Goal: Task Accomplishment & Management: Use online tool/utility

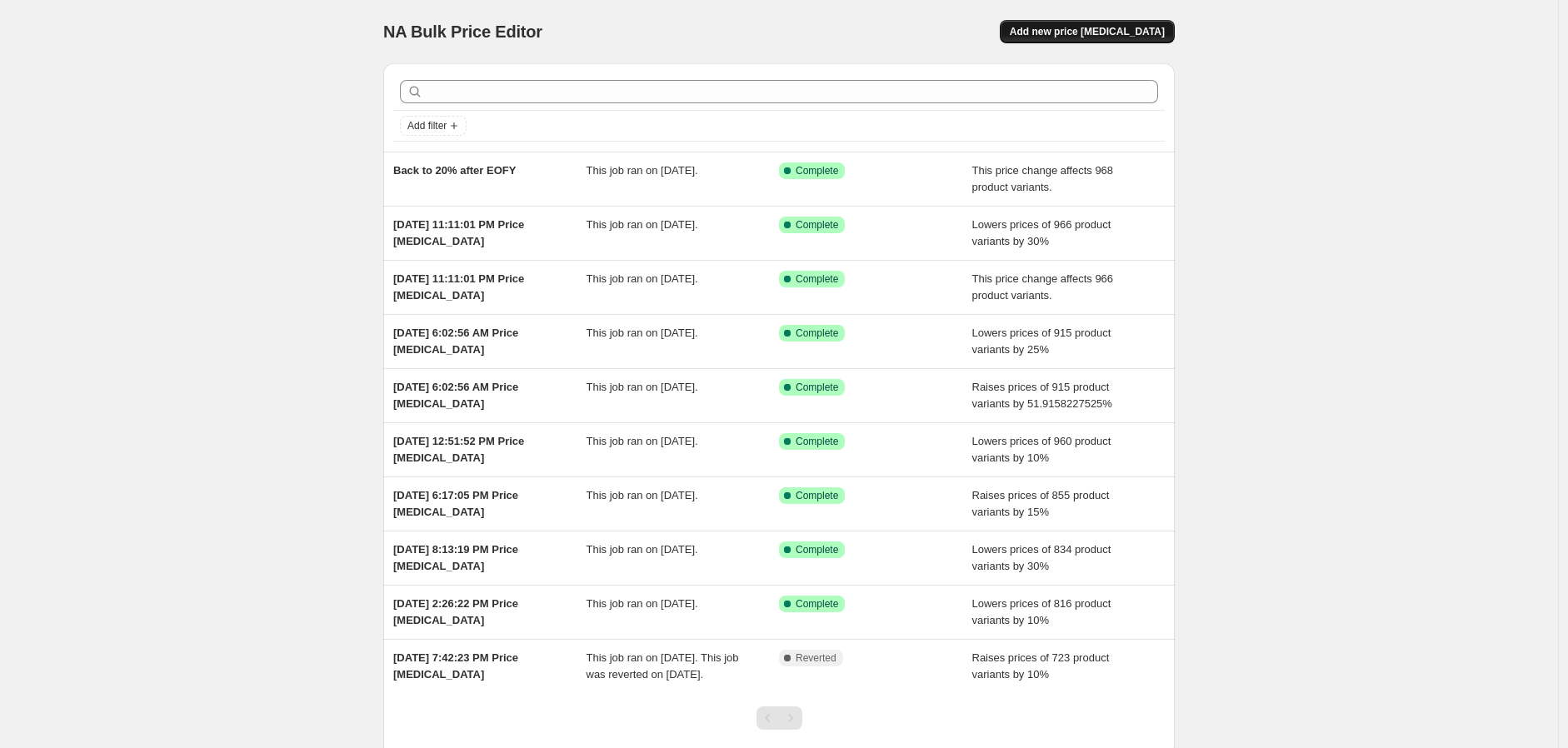
click at [1097, 25] on span "Add new price change job" at bounding box center [1087, 32] width 155 height 13
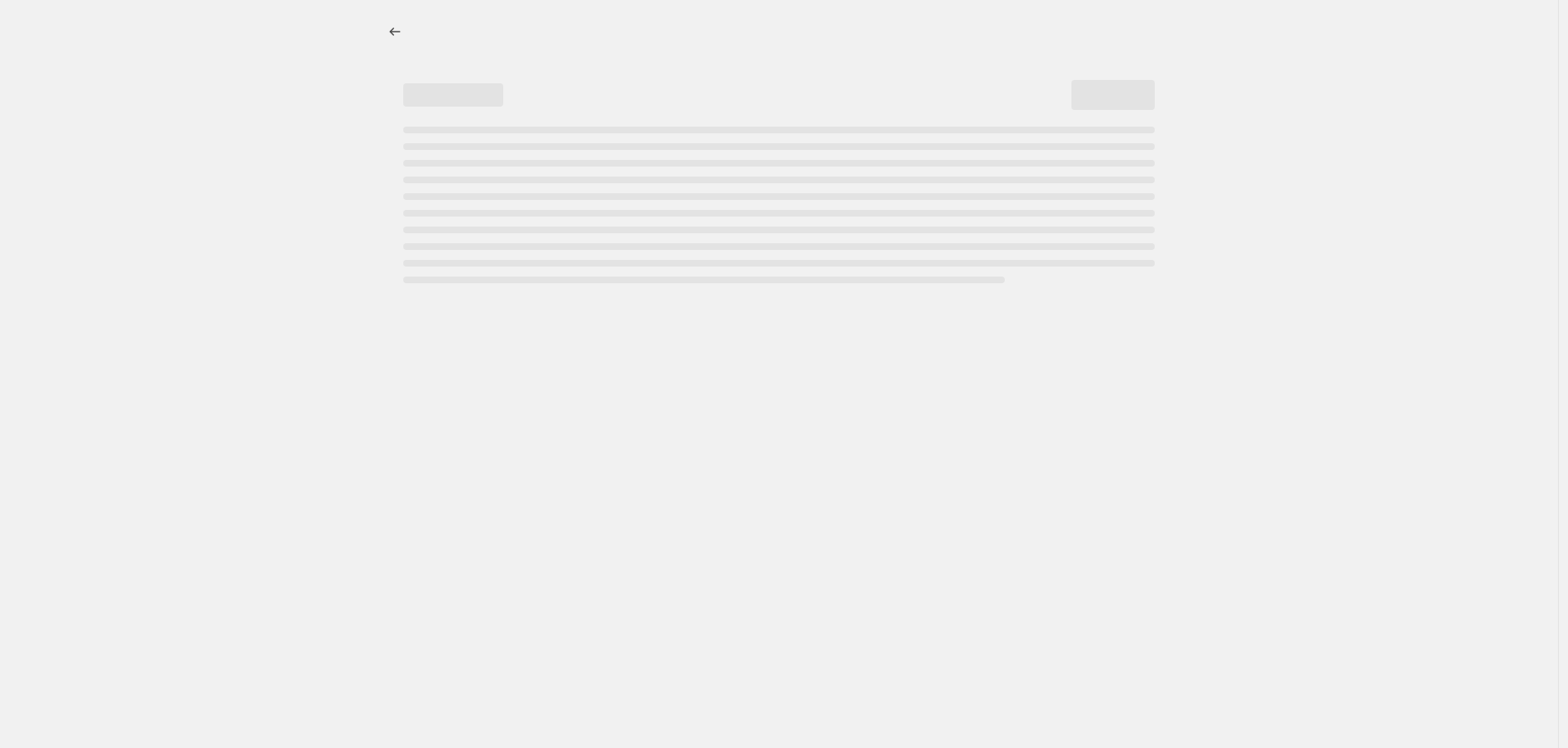
select select "percentage"
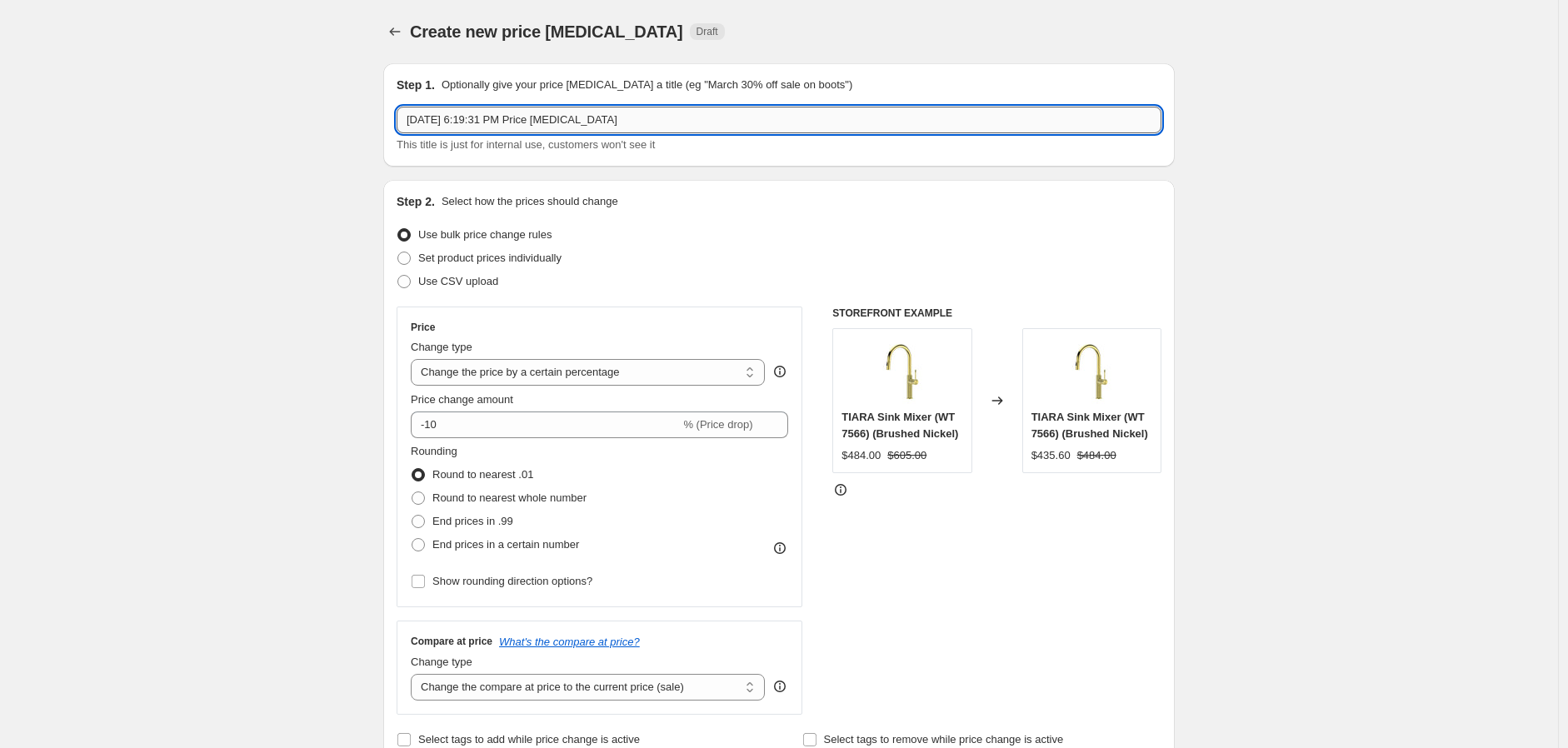
click at [667, 120] on input "Oct 13, 2025, 6:19:31 PM Price change job" at bounding box center [779, 120] width 764 height 27
type input "Fienza 15%"
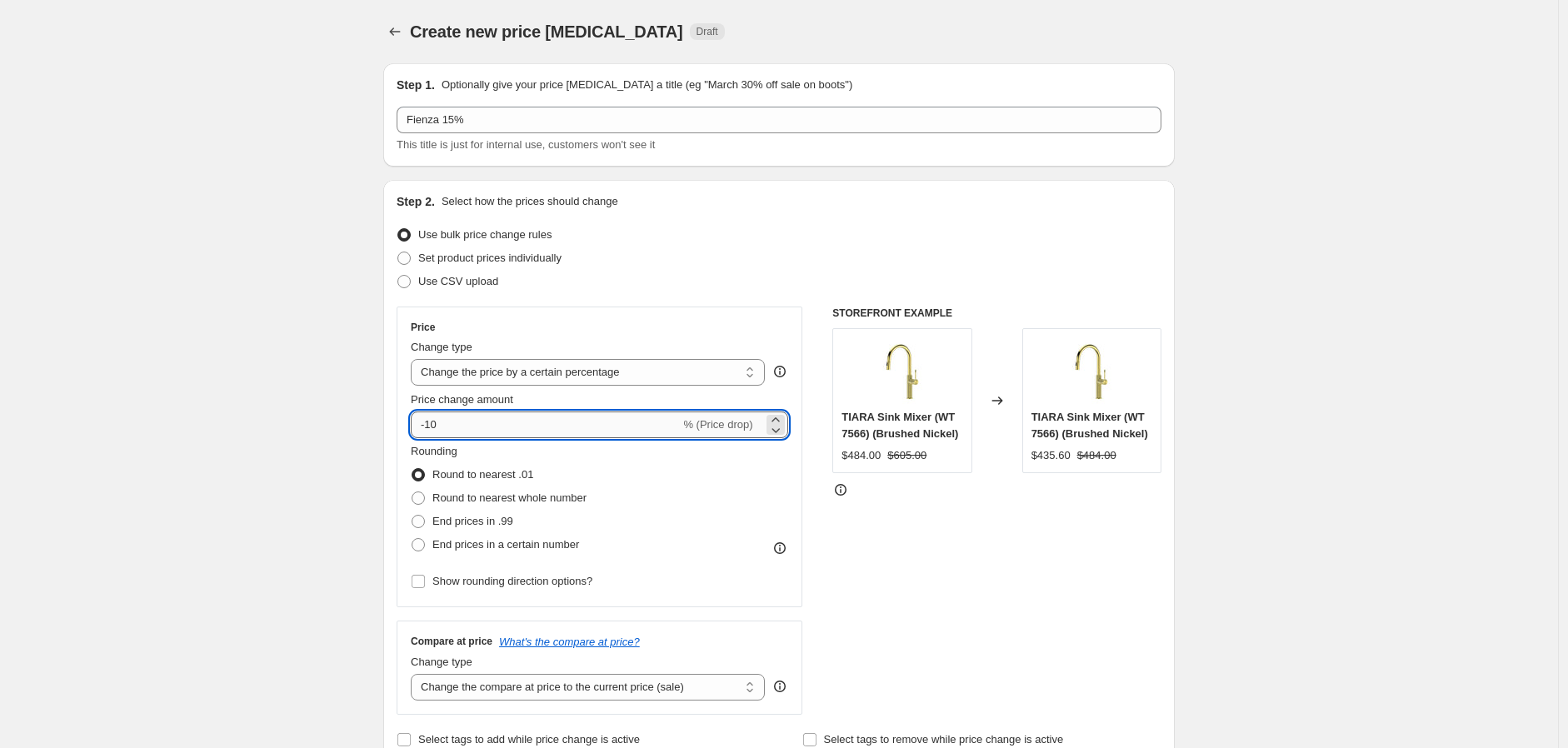
drag, startPoint x: 500, startPoint y: 421, endPoint x: 437, endPoint y: 415, distance: 63.3
click at [437, 415] on input "-10" at bounding box center [546, 425] width 269 height 27
type input "15"
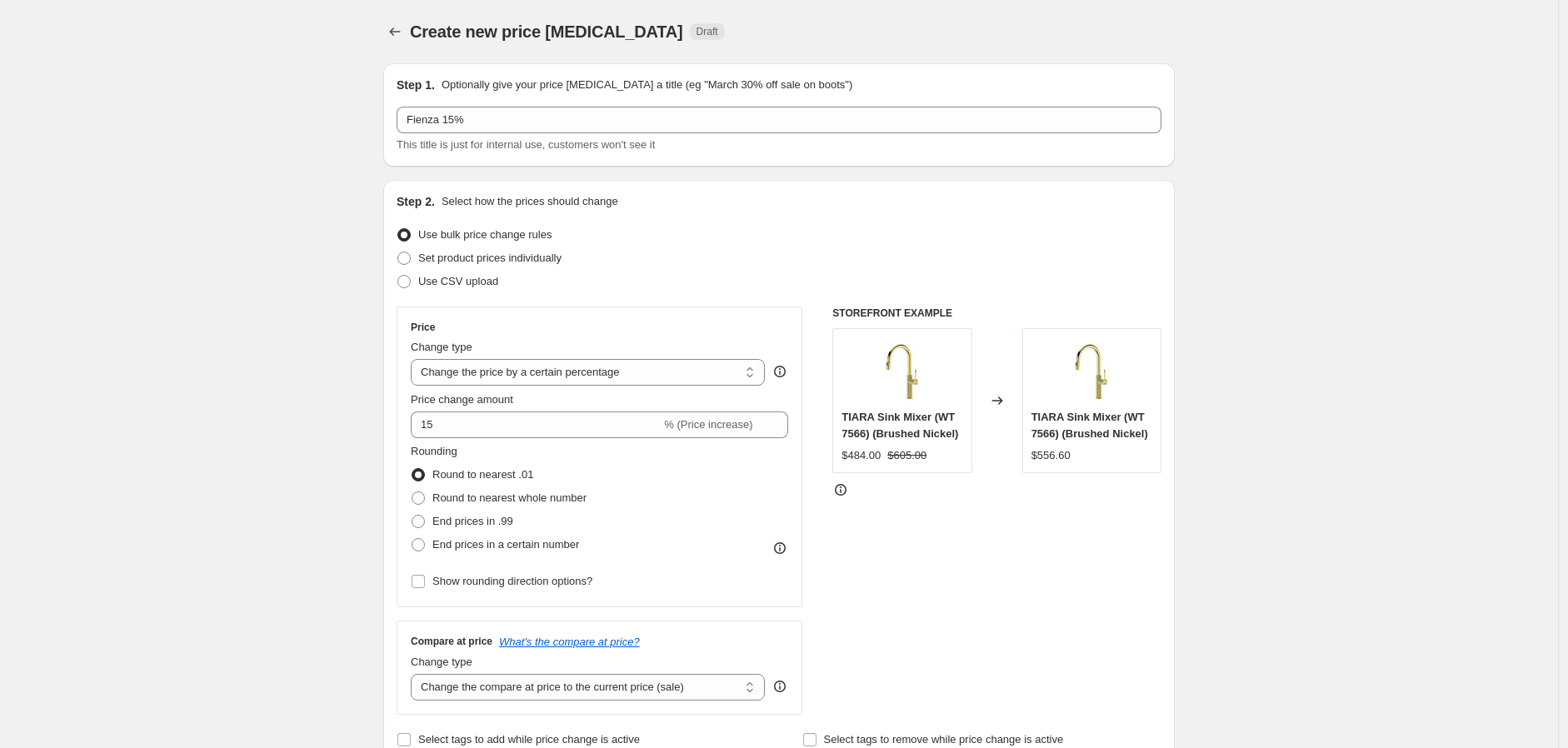
click at [1120, 575] on div "STOREFRONT EXAMPLE TIARA Sink Mixer (WT 7566) (Brushed Nickel) $484.00 $605.00 …" at bounding box center [997, 510] width 329 height 408
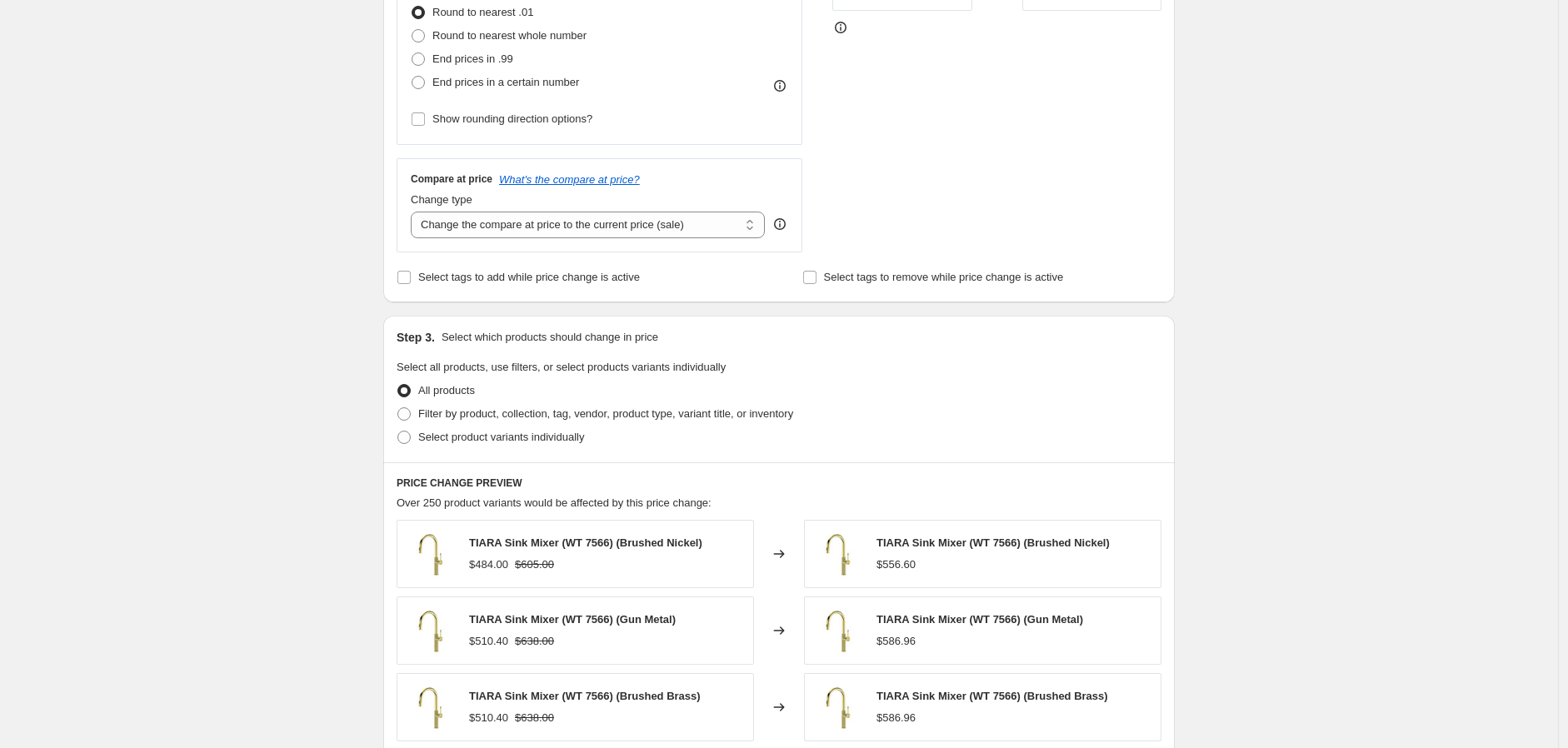
scroll to position [555, 0]
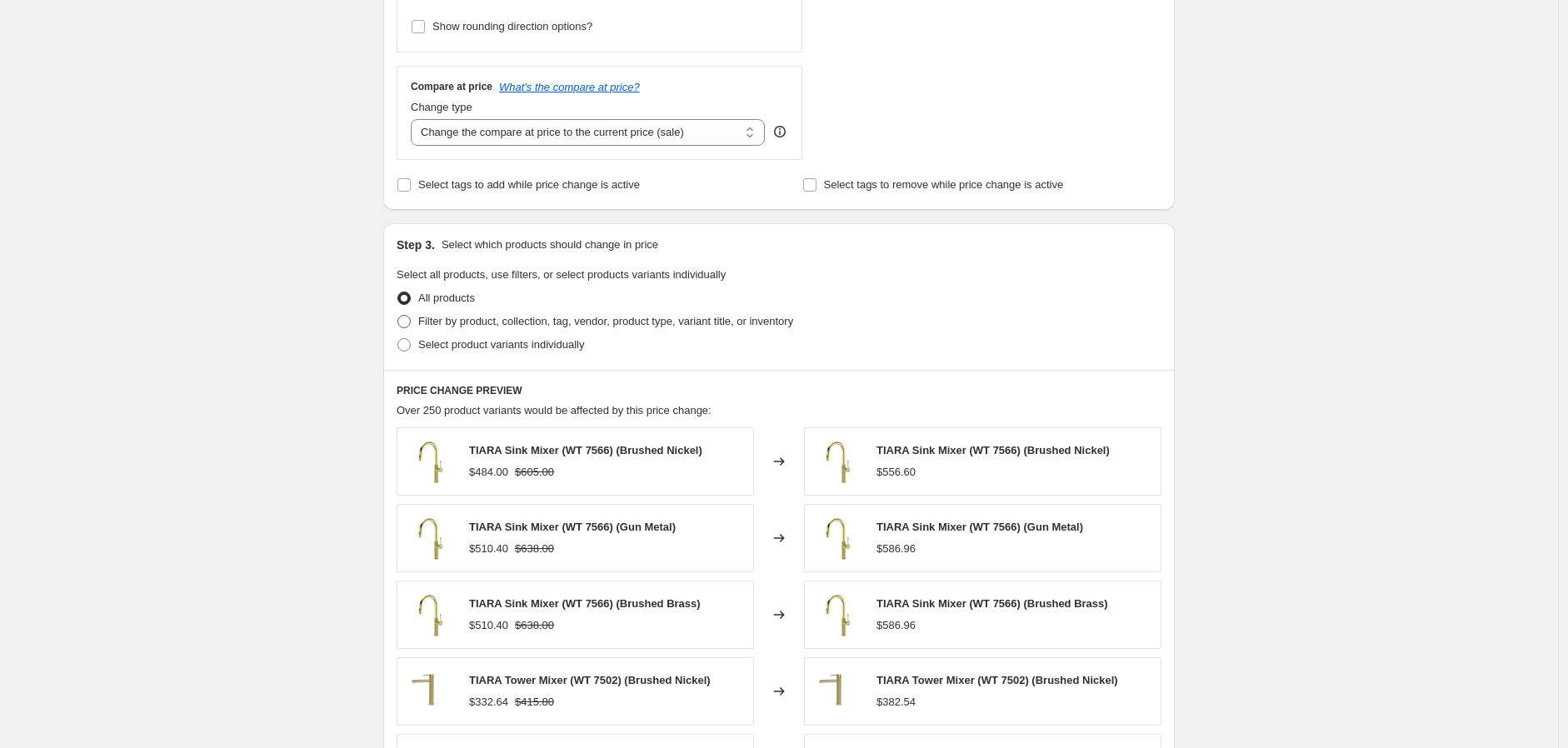
click at [506, 320] on span "Filter by product, collection, tag, vendor, product type, variant title, or inv…" at bounding box center [606, 321] width 375 height 12
click at [398, 315] on input "Filter by product, collection, tag, vendor, product type, variant title, or inv…" at bounding box center [397, 315] width 1 height 1
radio input "true"
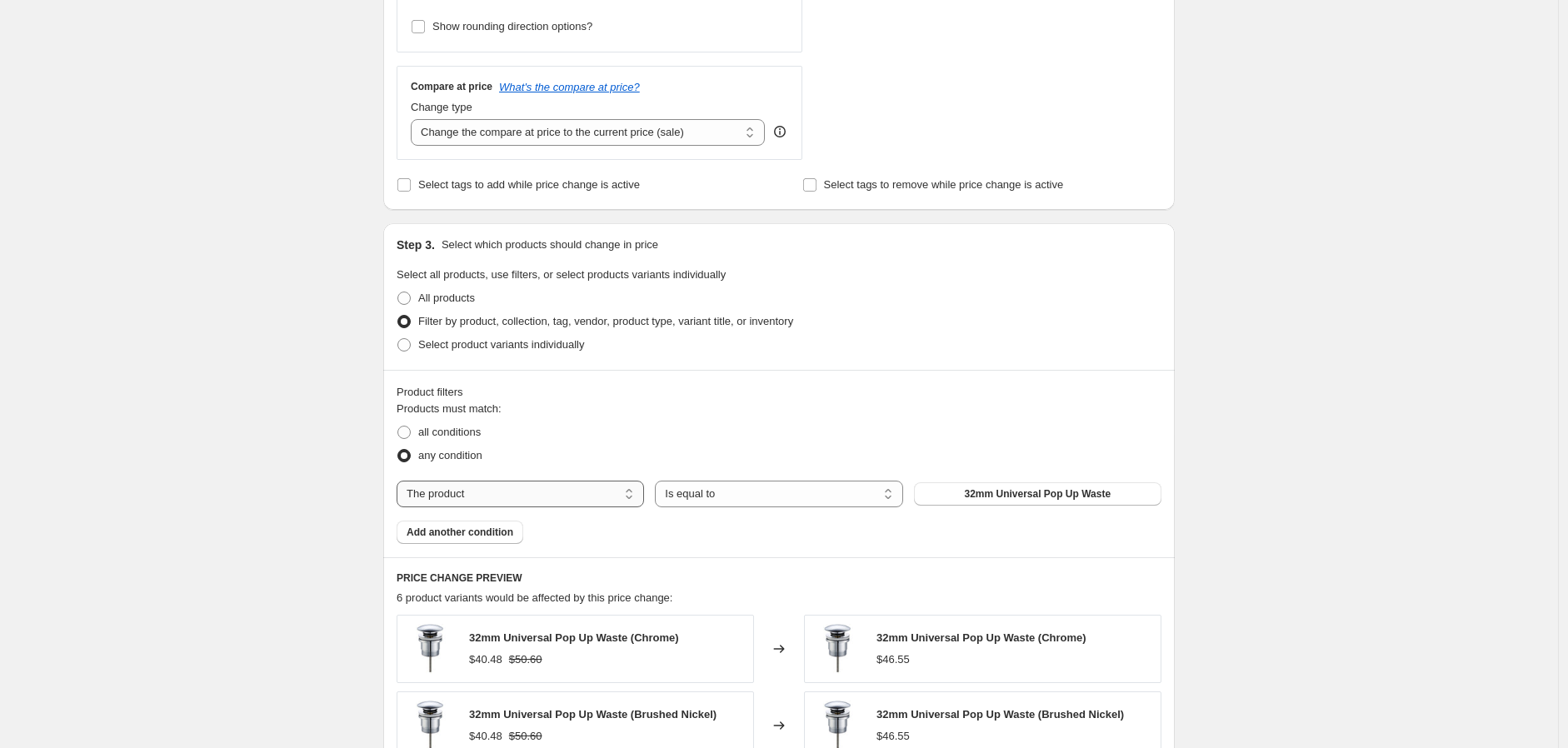
click at [558, 491] on select "The product The product's collection The product's tag The product's vendor The…" at bounding box center [520, 494] width 247 height 27
click at [732, 495] on select "Is equal to Is not equal to" at bounding box center [778, 494] width 247 height 27
drag, startPoint x: 732, startPoint y: 495, endPoint x: 669, endPoint y: 496, distance: 63.0
click at [732, 495] on select "Is equal to Is not equal to" at bounding box center [778, 494] width 247 height 27
click at [560, 495] on select "The product The product's collection The product's tag The product's vendor The…" at bounding box center [520, 494] width 247 height 27
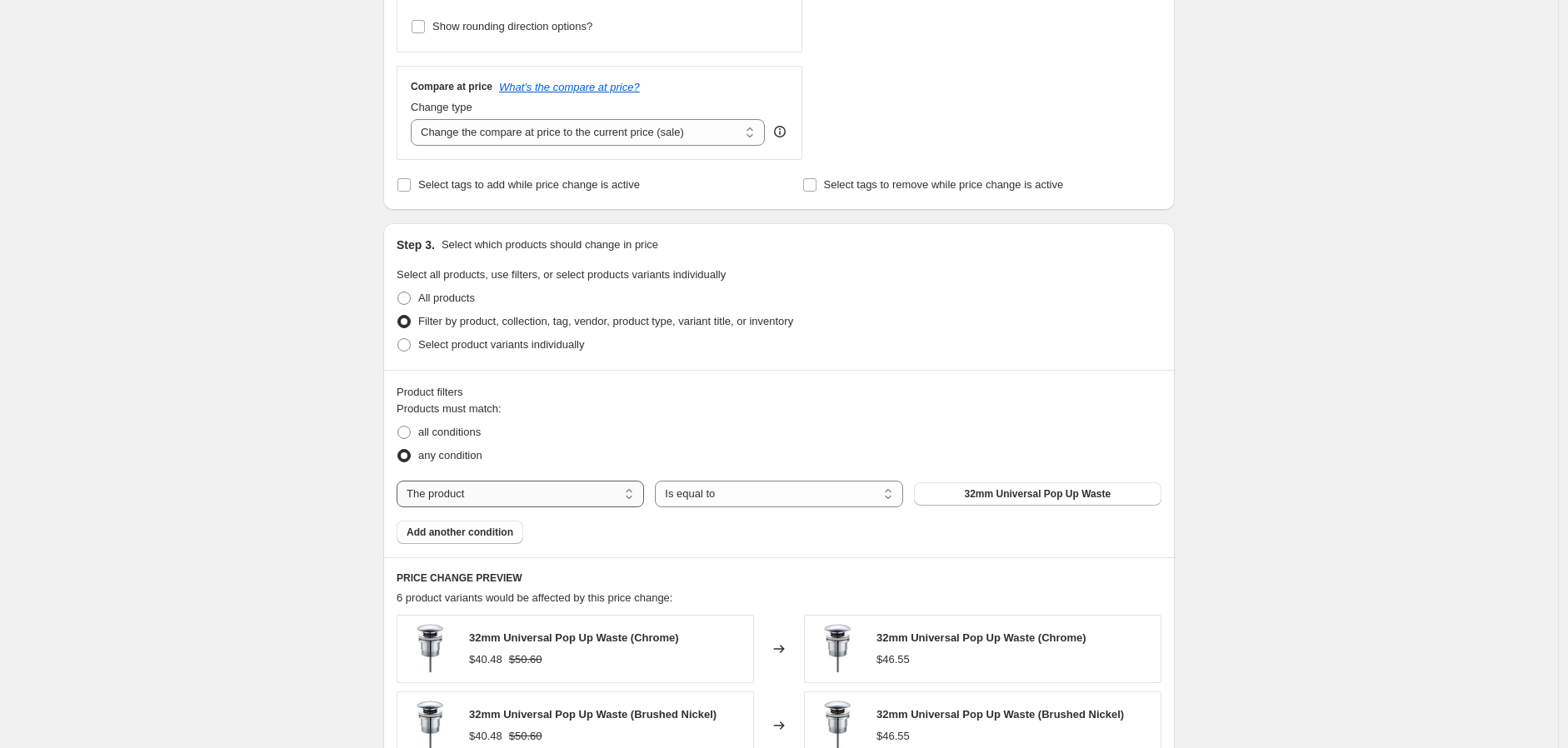
click at [560, 495] on select "The product The product's collection The product's tag The product's vendor The…" at bounding box center [520, 494] width 247 height 27
click at [492, 491] on select "The product The product's collection The product's tag The product's vendor The…" at bounding box center [520, 494] width 247 height 27
select select "vendor"
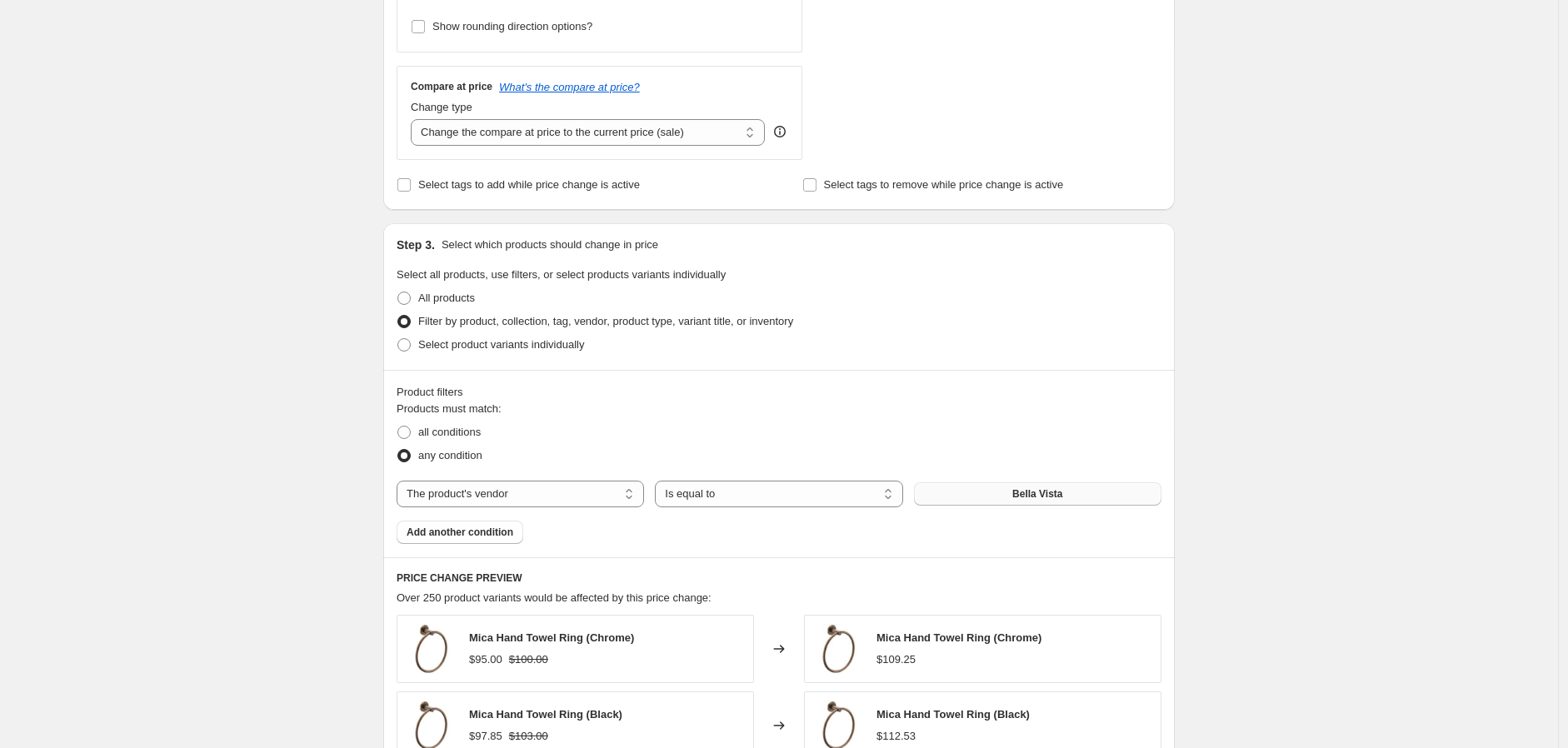
click at [995, 498] on button "Bella Vista" at bounding box center [1037, 494] width 247 height 23
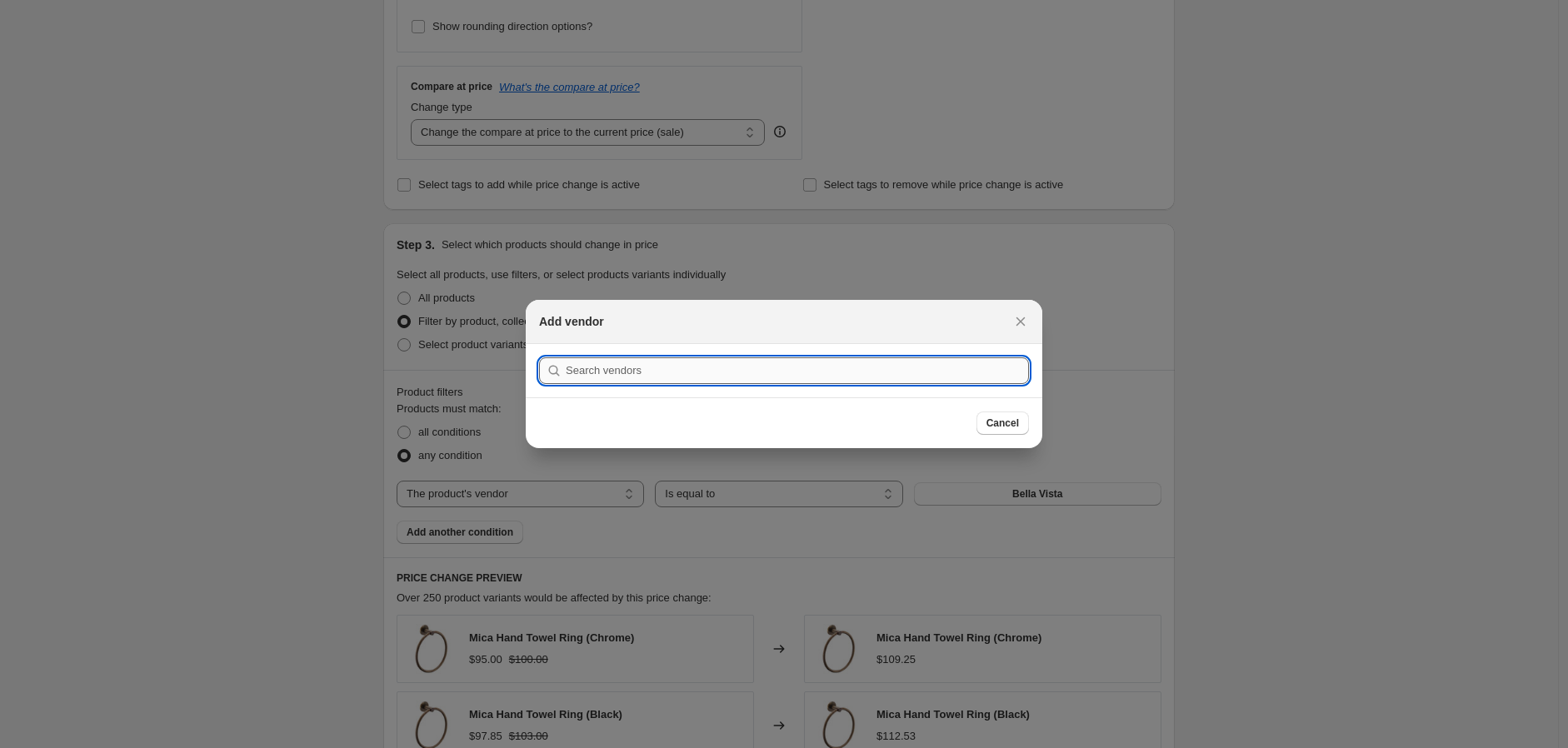
click at [977, 368] on input ":r2f:" at bounding box center [797, 371] width 463 height 27
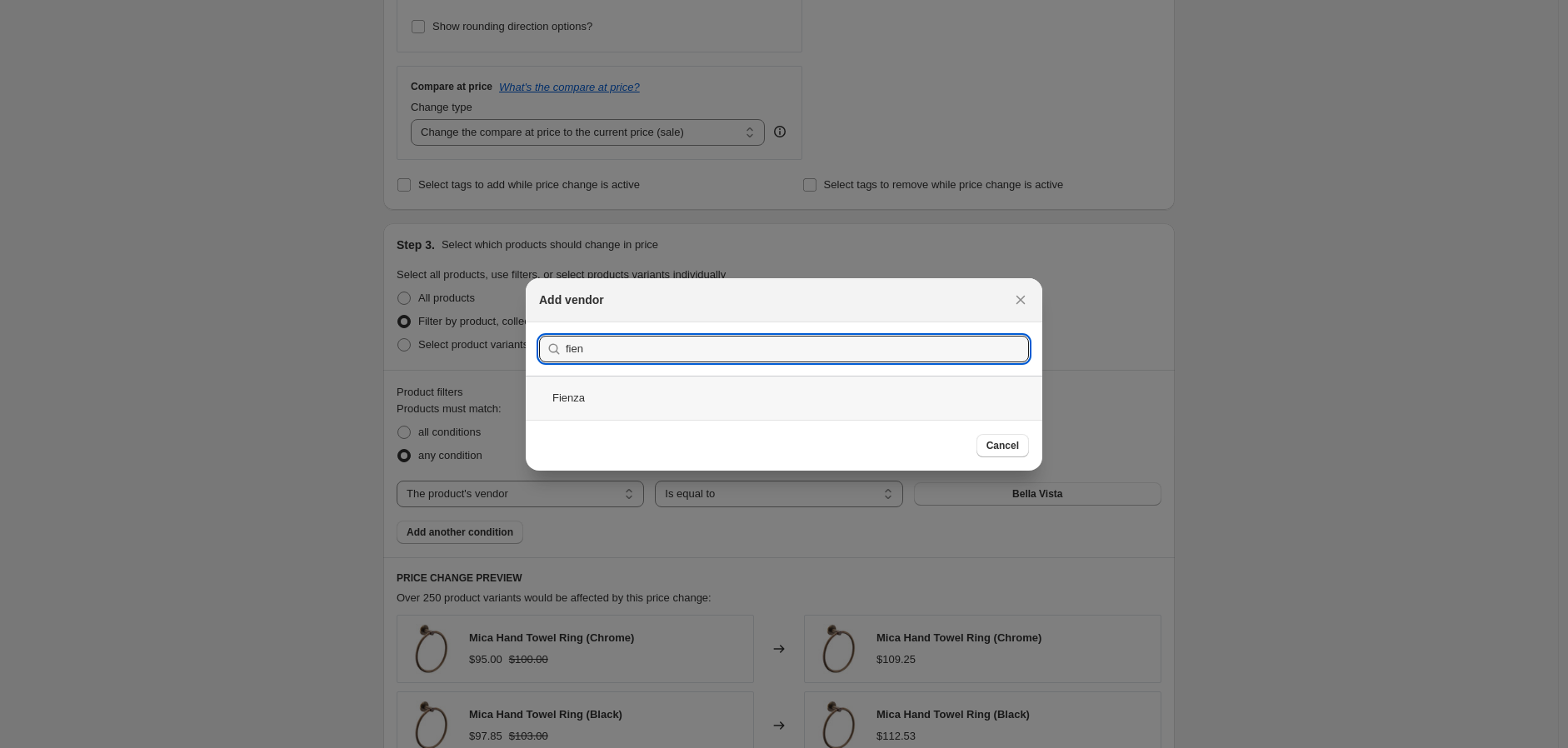
type input "fien"
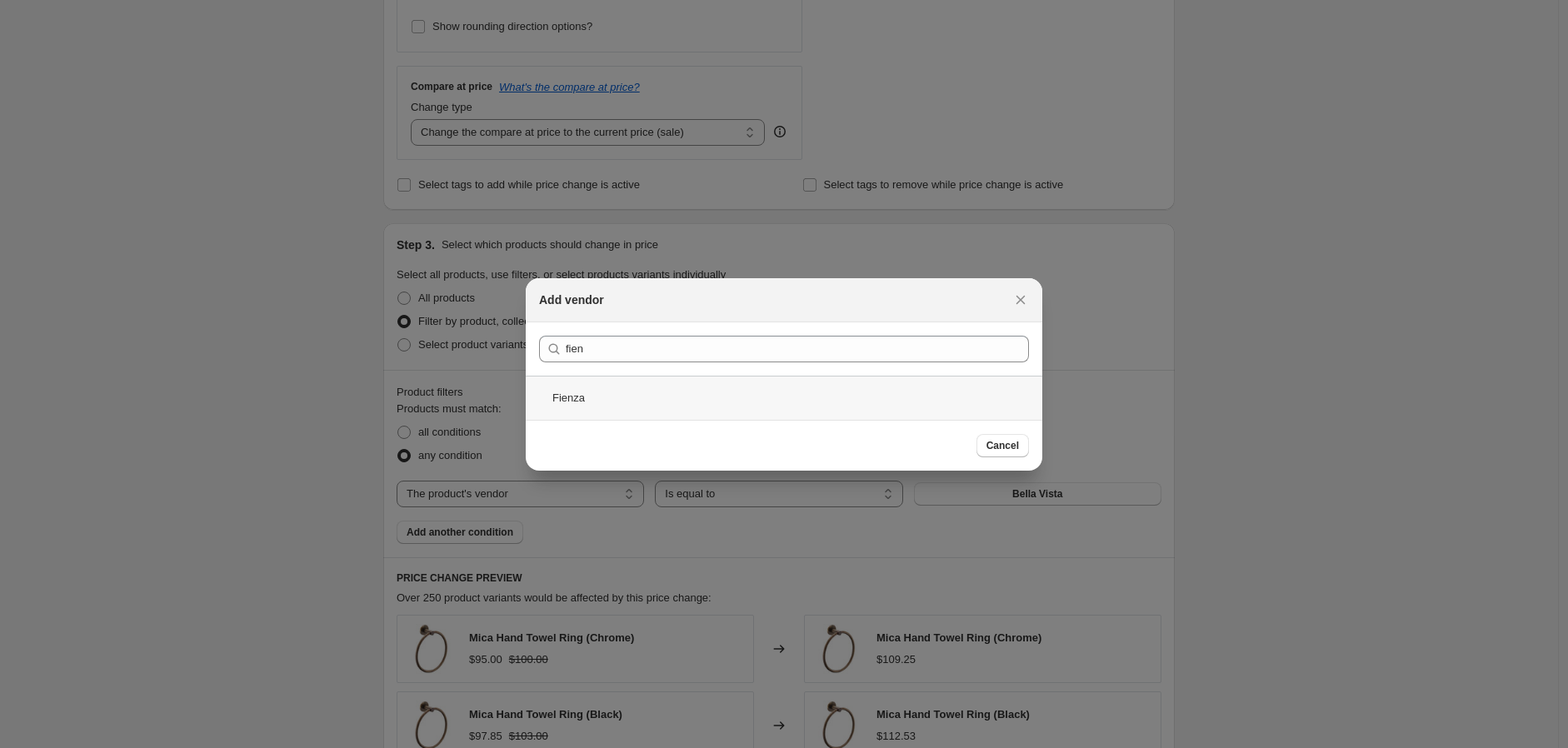
click at [570, 395] on div "Fienza" at bounding box center [784, 397] width 517 height 44
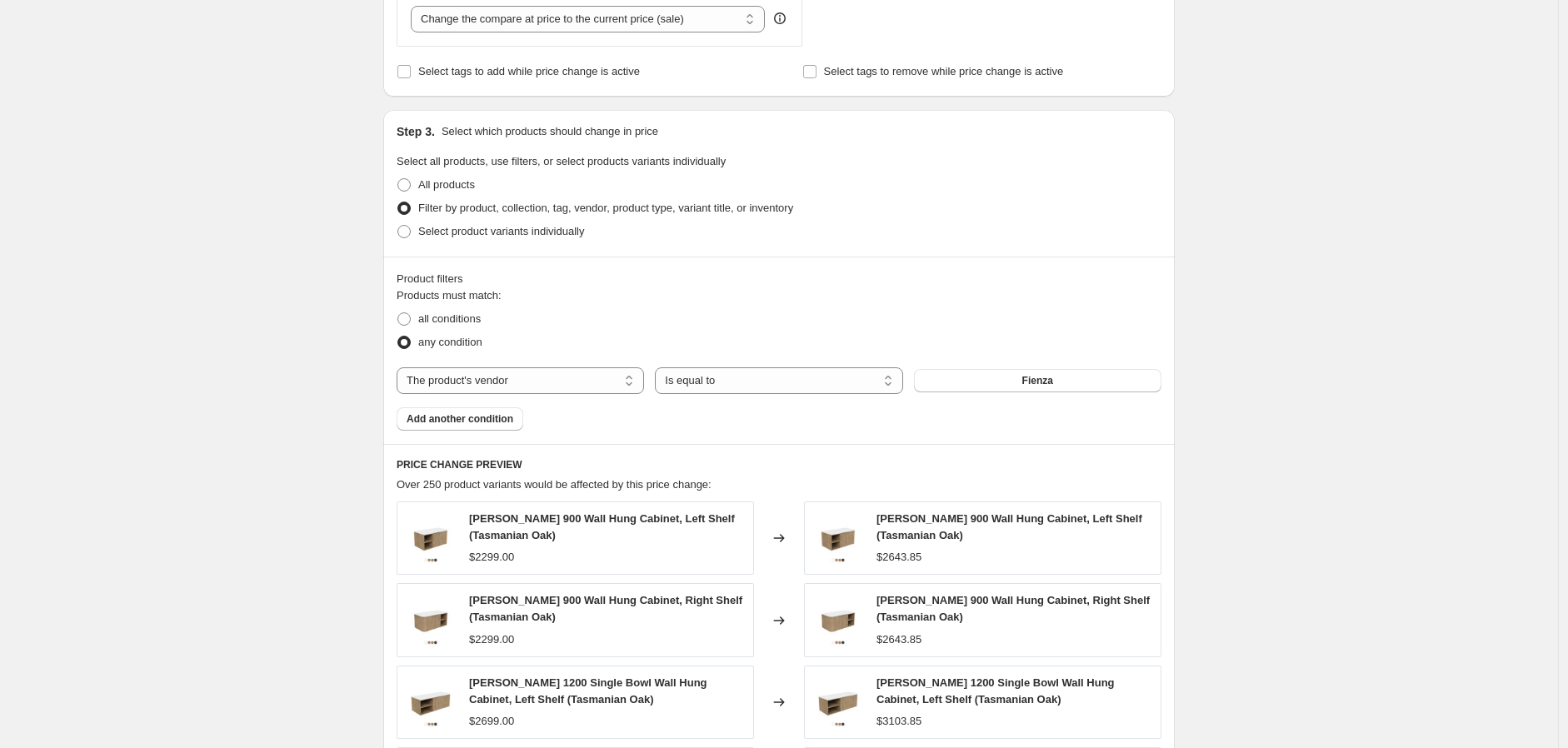
scroll to position [739, 0]
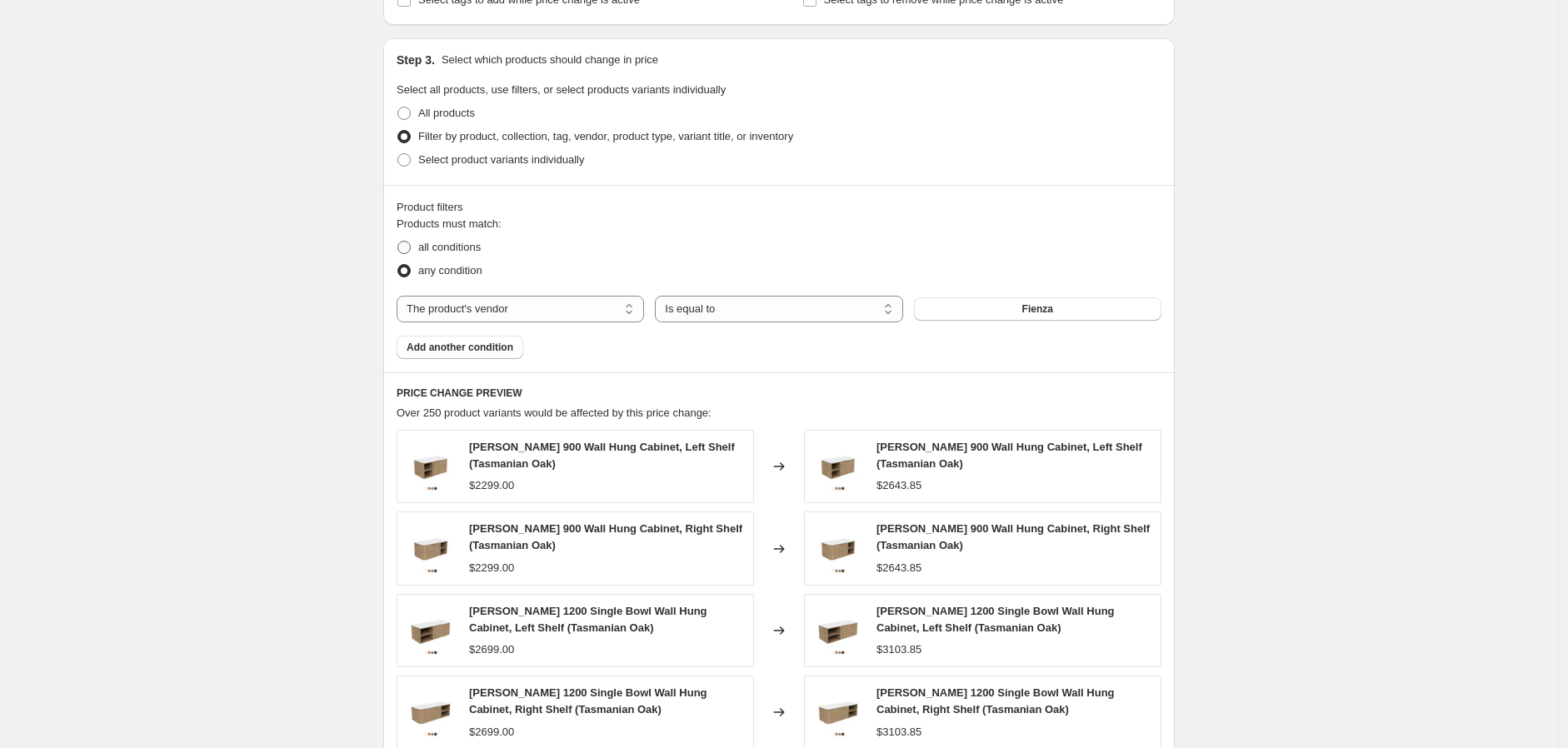
click at [456, 251] on span "all conditions" at bounding box center [449, 246] width 62 height 12
click at [398, 242] on input "all conditions" at bounding box center [397, 241] width 1 height 1
radio input "true"
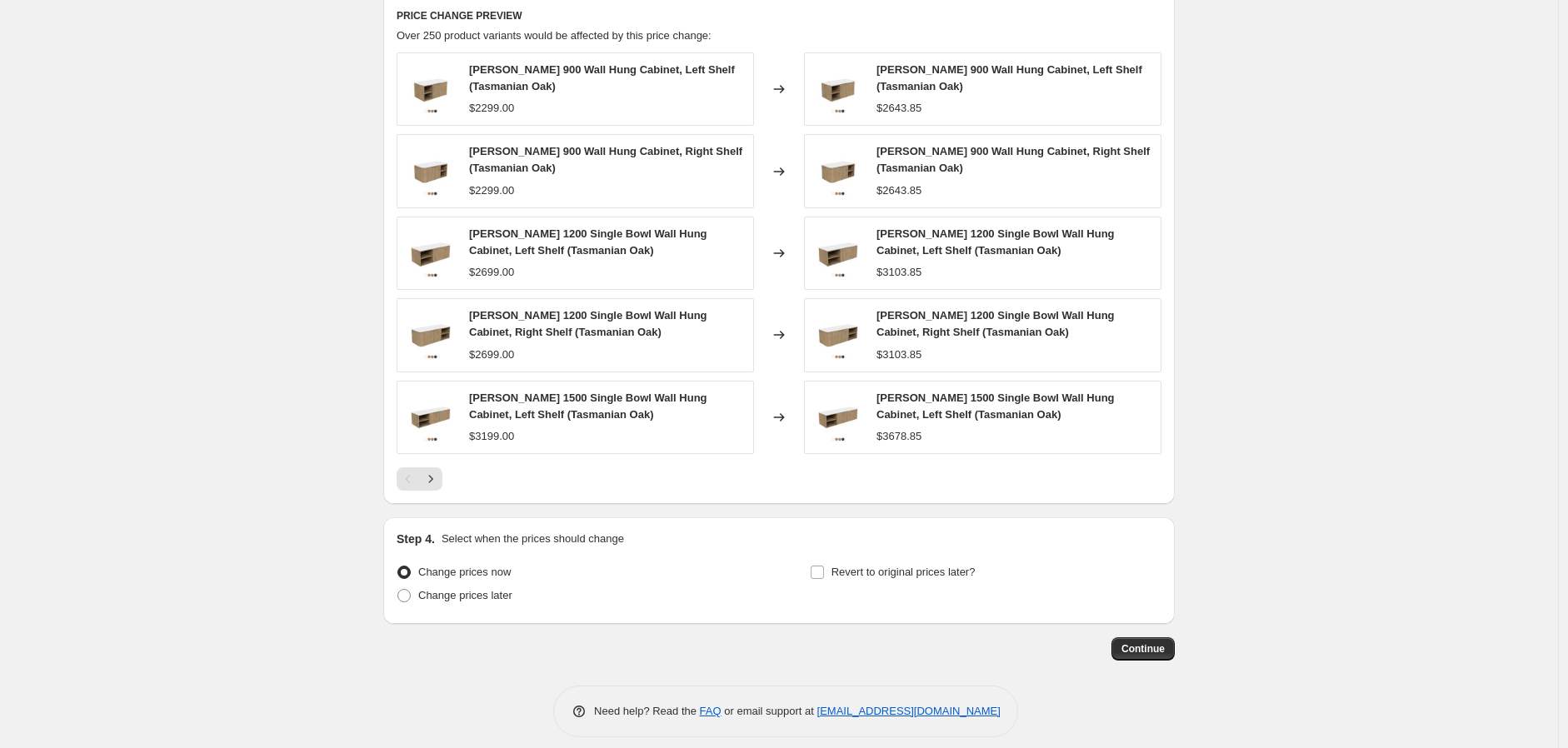
scroll to position [1133, 0]
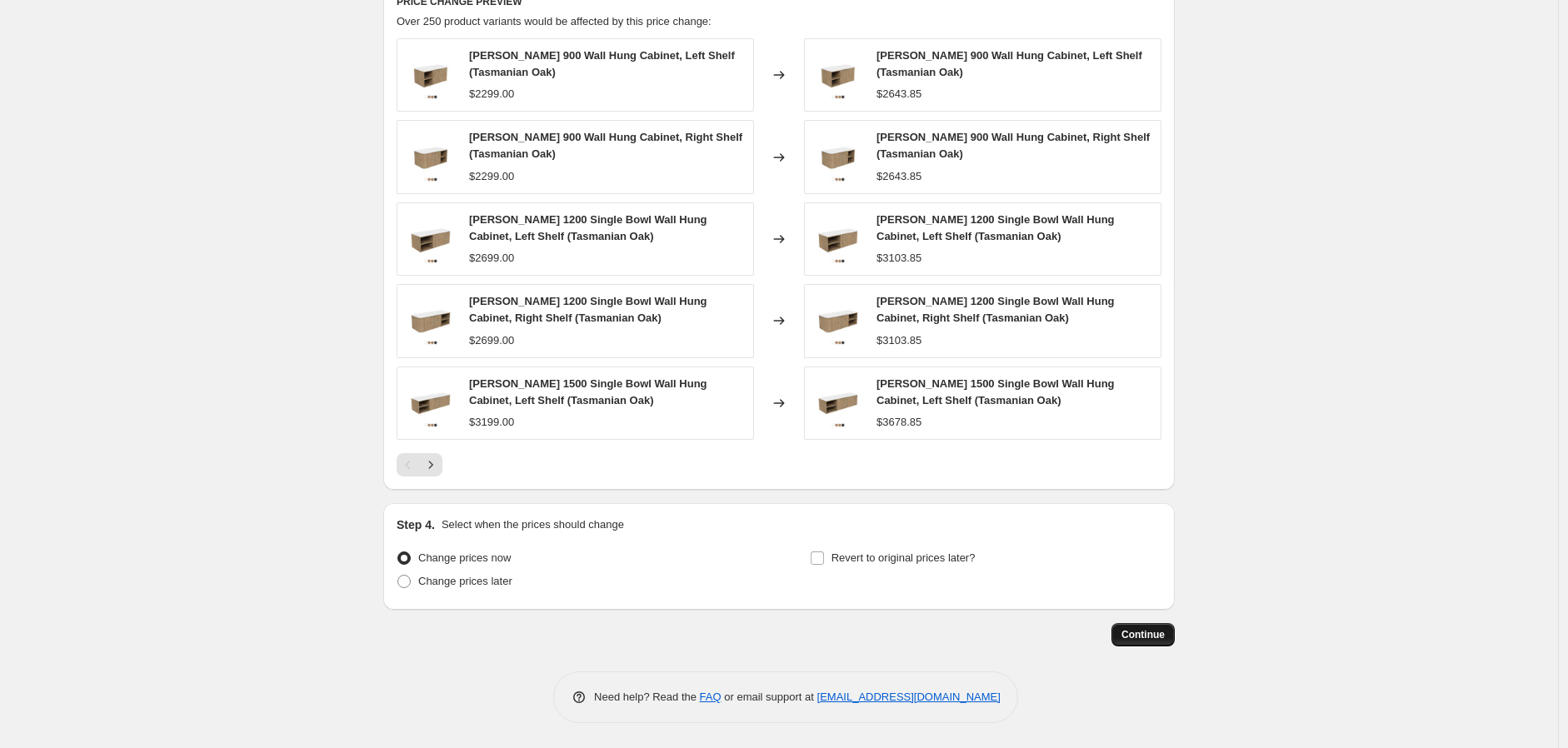
click at [1161, 635] on span "Continue" at bounding box center [1143, 634] width 43 height 13
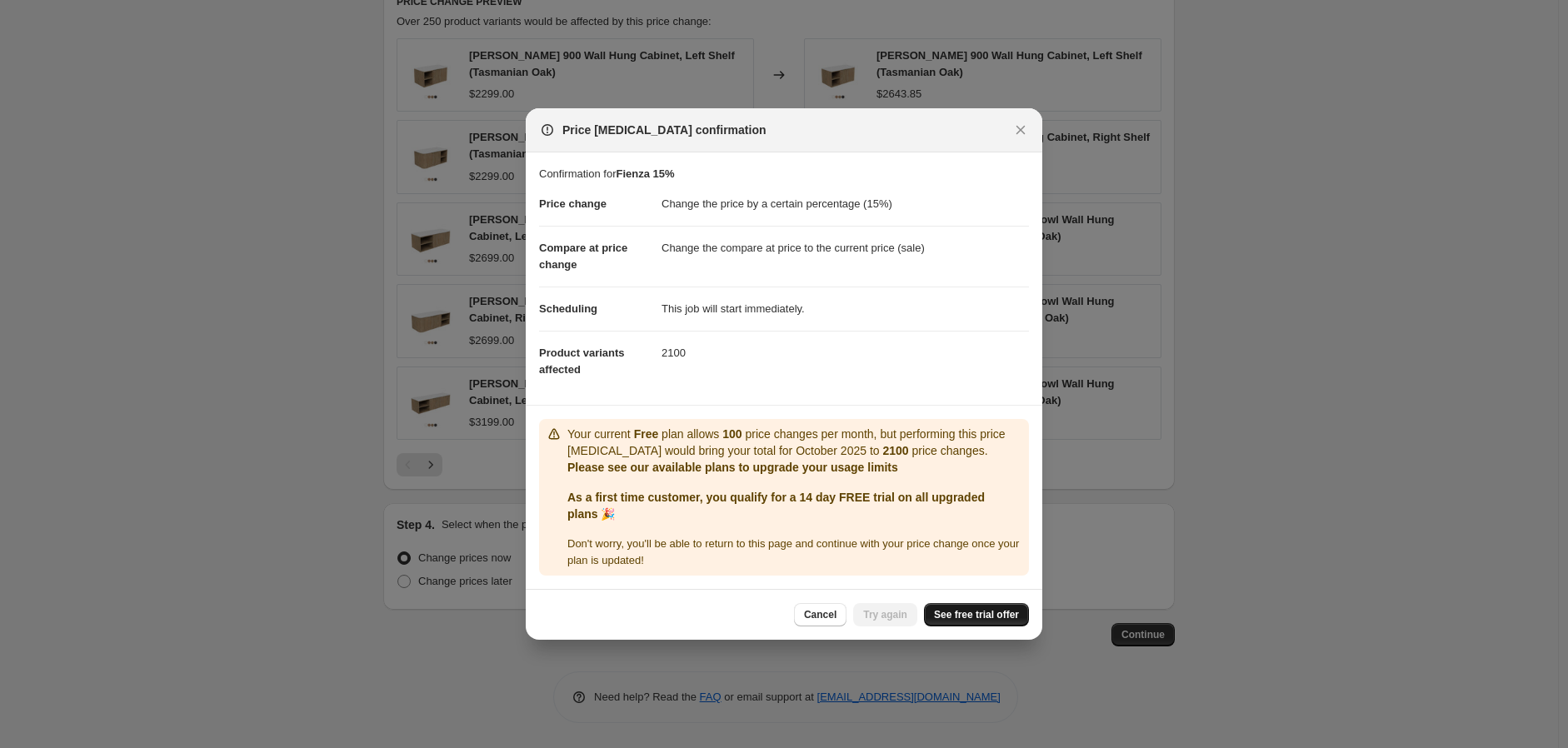
click at [995, 621] on span "See free trial offer" at bounding box center [976, 614] width 85 height 13
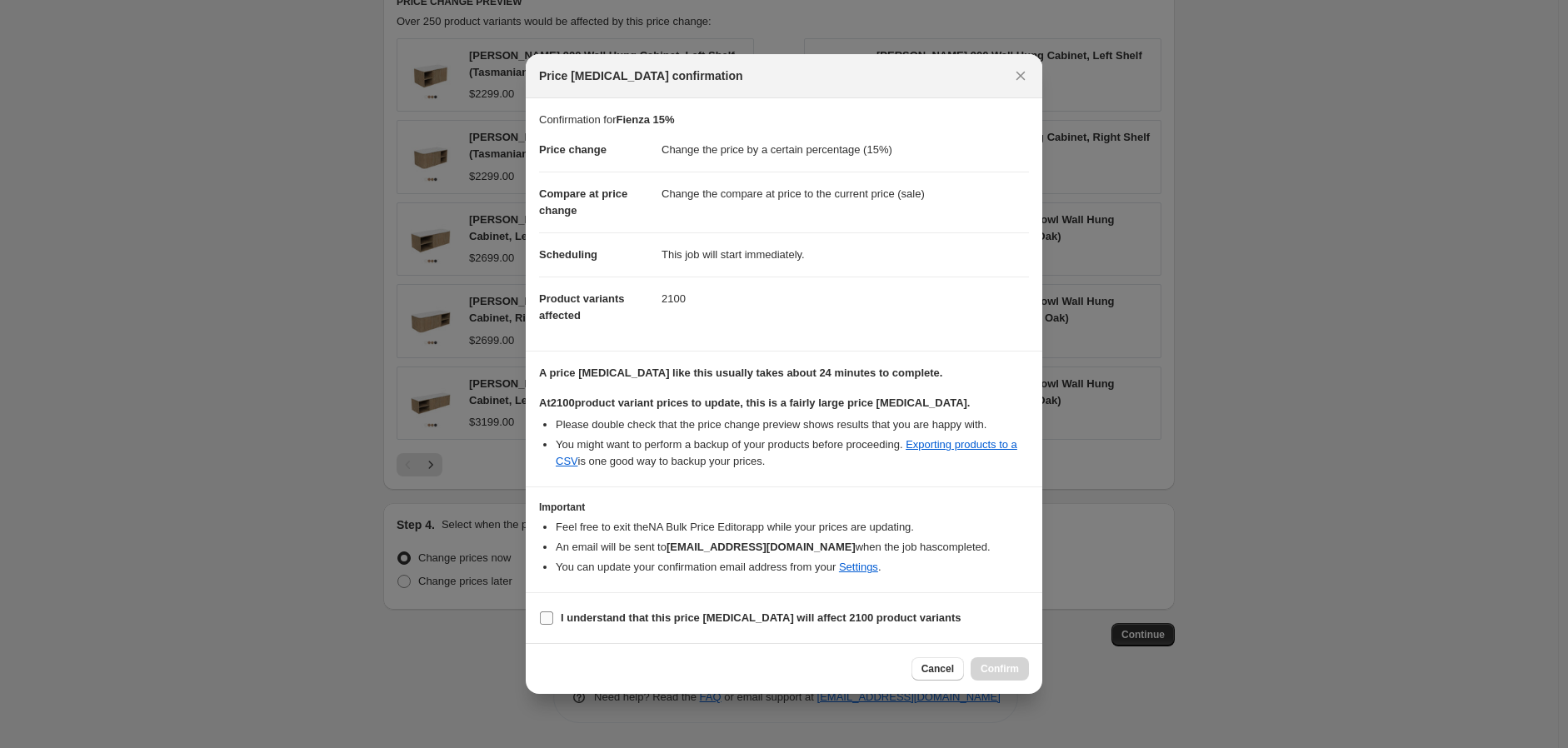
click at [572, 621] on b "I understand that this price change job will affect 2100 product variants" at bounding box center [761, 617] width 400 height 12
click at [553, 621] on input "I understand that this price change job will affect 2100 product variants" at bounding box center [547, 618] width 13 height 13
checkbox input "true"
click at [1000, 673] on span "Confirm" at bounding box center [999, 669] width 38 height 13
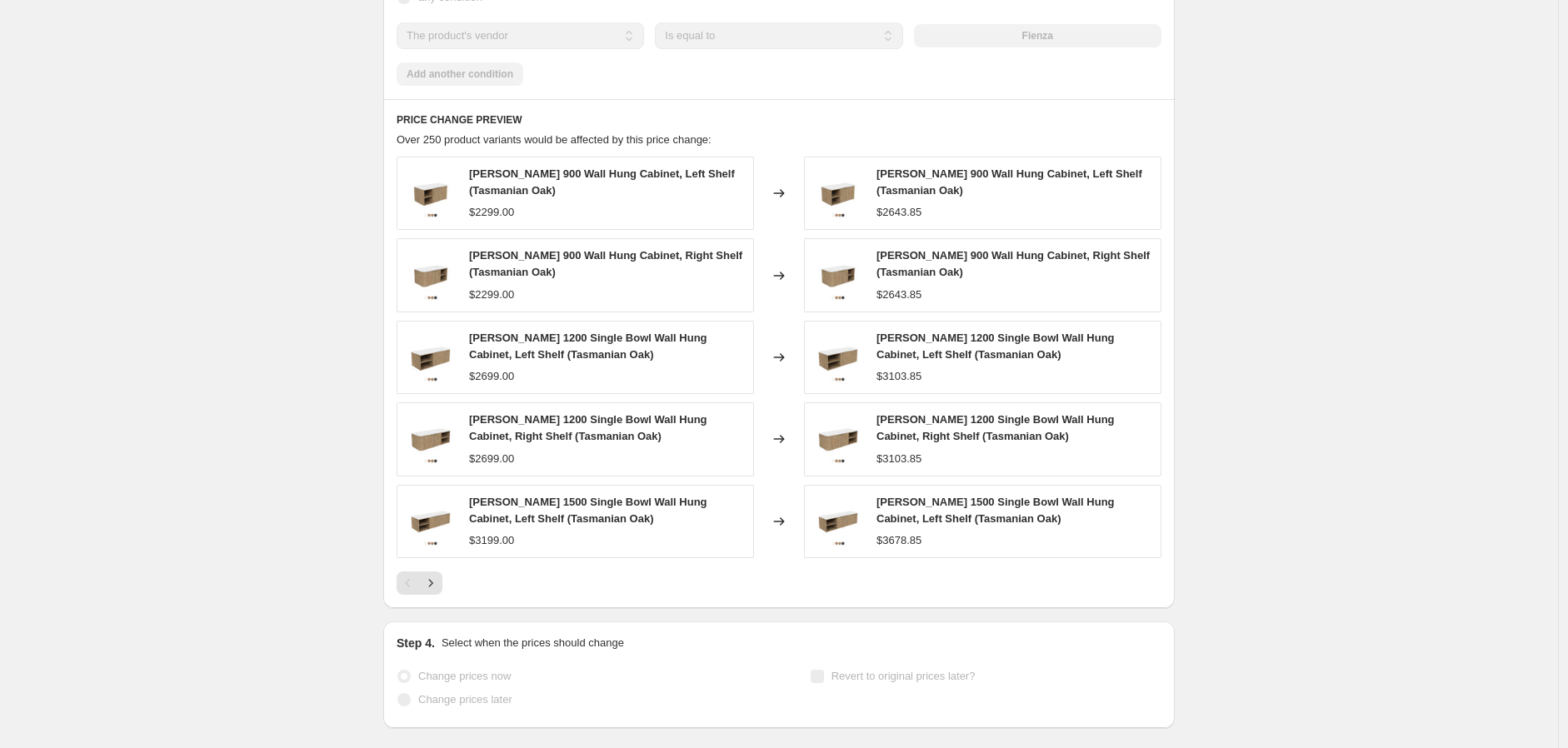
scroll to position [1175, 0]
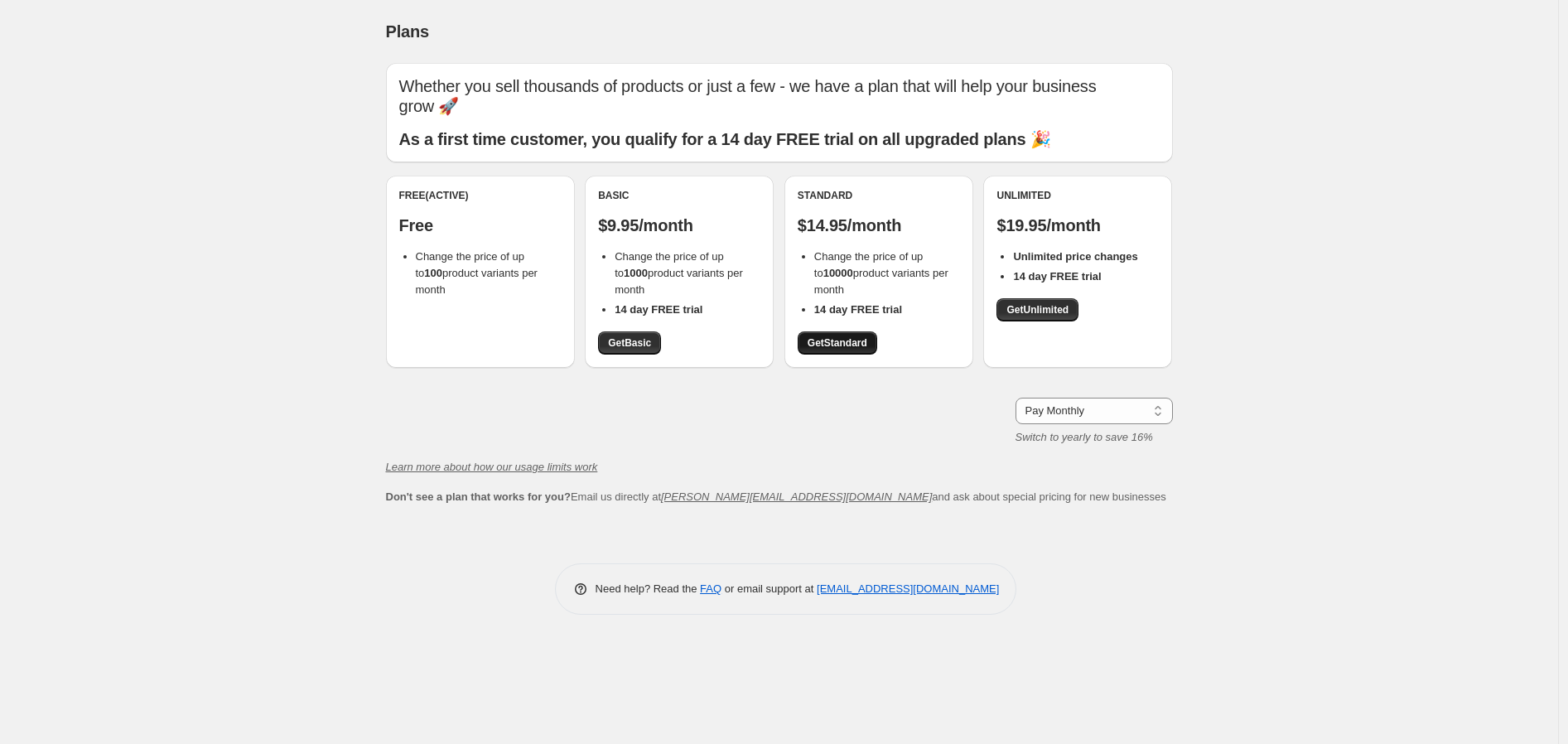
click at [850, 336] on span "Get Standard" at bounding box center [837, 343] width 60 height 13
